Goal: Task Accomplishment & Management: Manage account settings

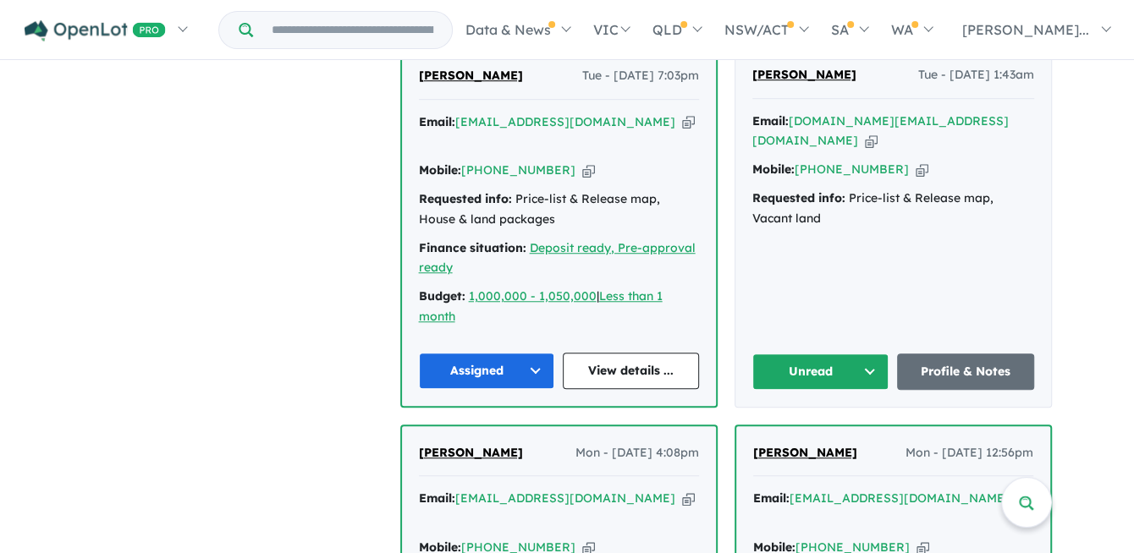
scroll to position [655, 0]
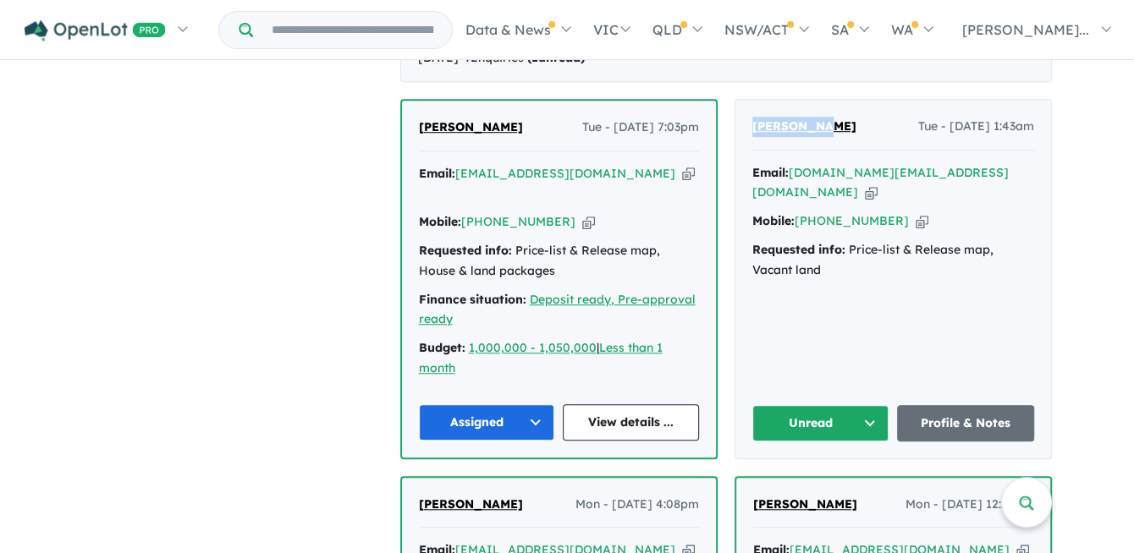
drag, startPoint x: 834, startPoint y: 105, endPoint x: 739, endPoint y: 105, distance: 94.7
click at [739, 105] on div "Zicheng Su Tue - [DATE] 1:43am Email: [DOMAIN_NAME][EMAIL_ADDRESS][DOMAIN_NAME]…" at bounding box center [893, 279] width 316 height 359
copy span "[PERSON_NAME]"
click at [877, 184] on icon "button" at bounding box center [871, 193] width 13 height 18
copy span "[PERSON_NAME]"
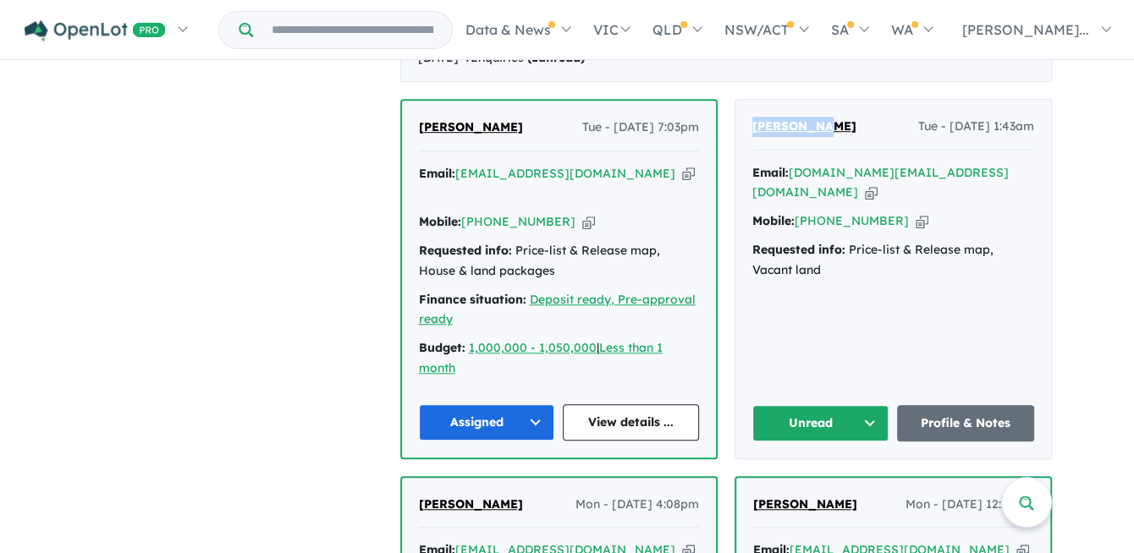
click at [915, 212] on icon "button" at bounding box center [921, 221] width 13 height 18
copy span "[PERSON_NAME]"
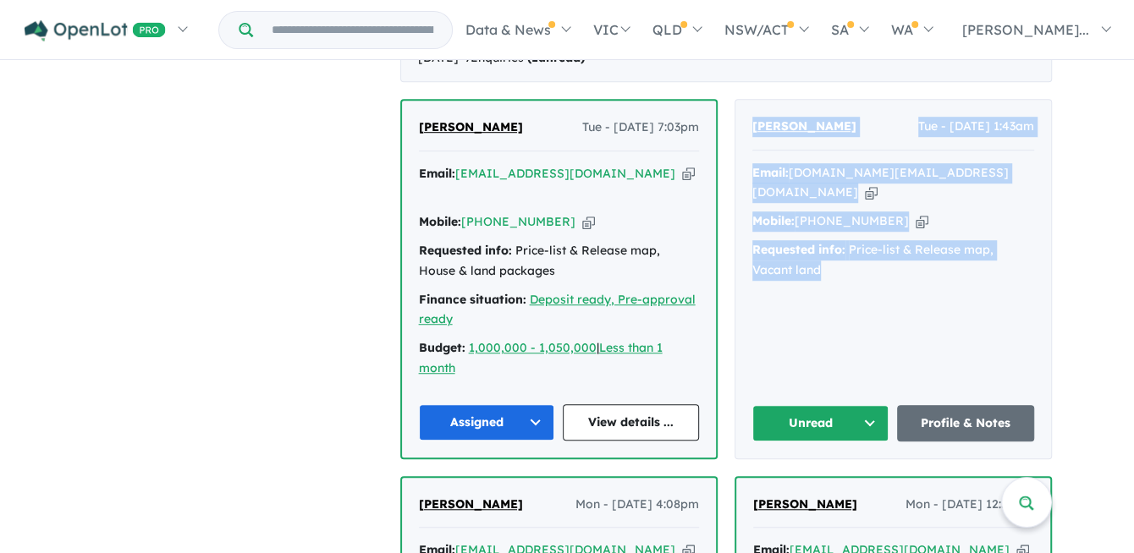
drag, startPoint x: 859, startPoint y: 267, endPoint x: 726, endPoint y: 131, distance: 190.2
copy div "Zicheng Su Tue - [DATE] 1:43am Email: [DOMAIN_NAME][EMAIL_ADDRESS][DOMAIN_NAME]…"
click at [818, 405] on button "Unread" at bounding box center [820, 423] width 137 height 36
click at [827, 482] on button "Assigned" at bounding box center [826, 501] width 147 height 39
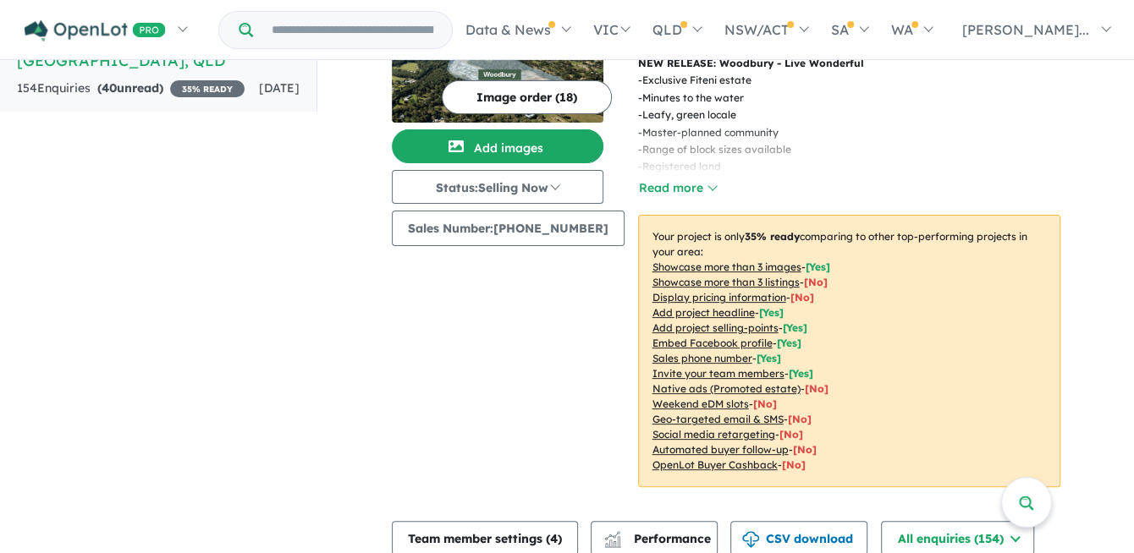
scroll to position [0, 0]
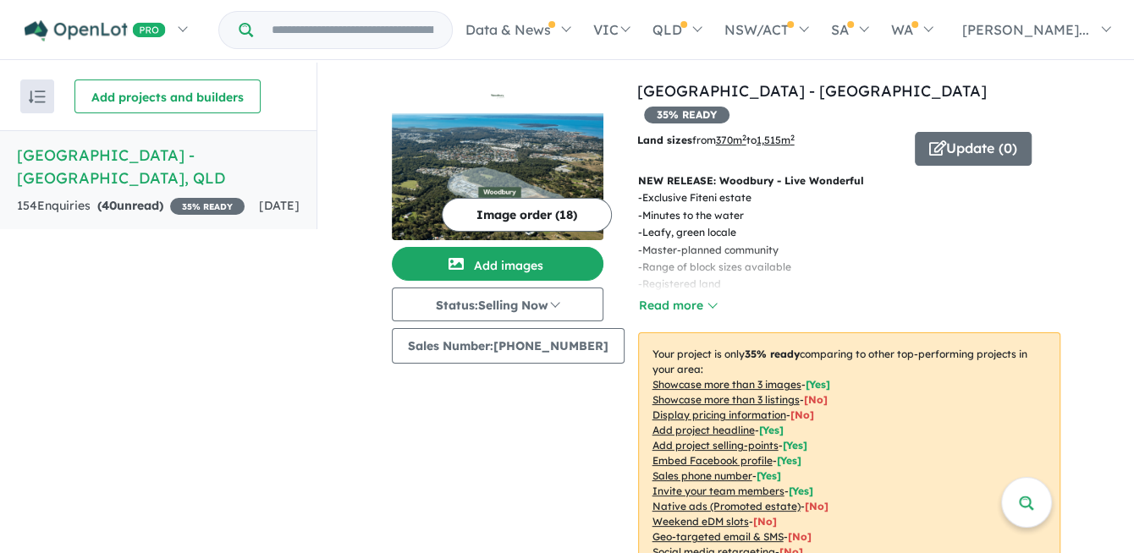
drag, startPoint x: 224, startPoint y: 394, endPoint x: 196, endPoint y: 234, distance: 162.3
